Goal: Transaction & Acquisition: Purchase product/service

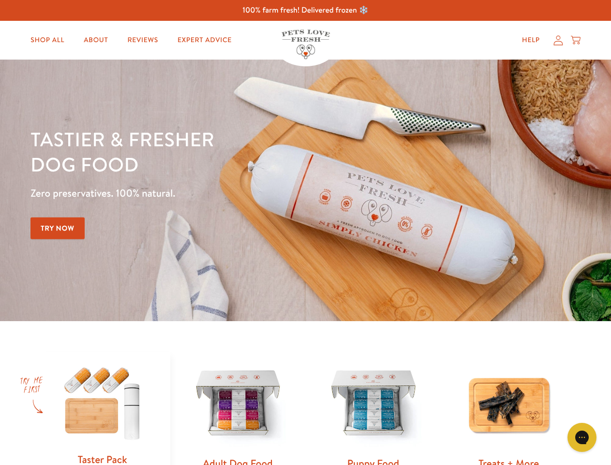
click at [306, 232] on div "Tastier & fresher dog food Zero preservatives. 100% natural. Try Now" at bounding box center [214, 190] width 367 height 128
click at [582, 437] on icon "Gorgias live chat" at bounding box center [582, 436] width 9 height 9
